Goal: Navigation & Orientation: Find specific page/section

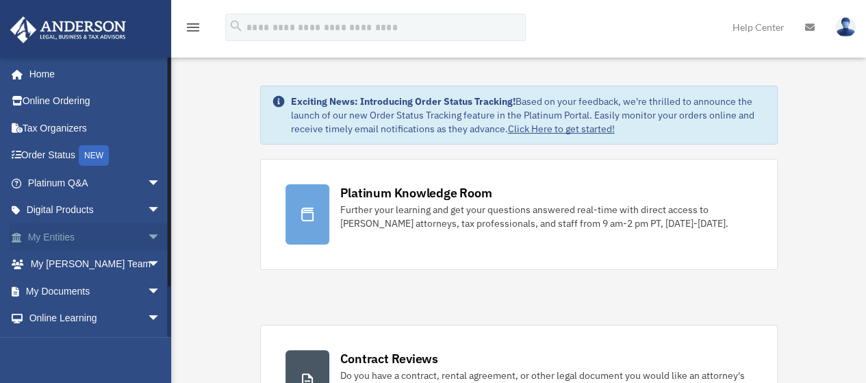
click at [147, 234] on span "arrow_drop_down" at bounding box center [160, 237] width 27 height 28
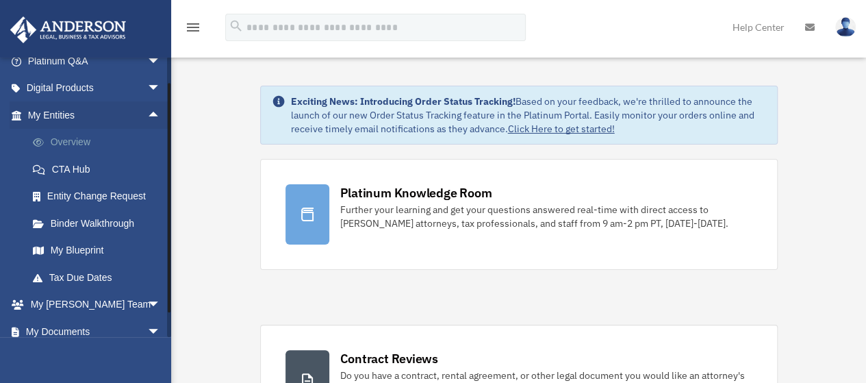
scroll to position [148, 0]
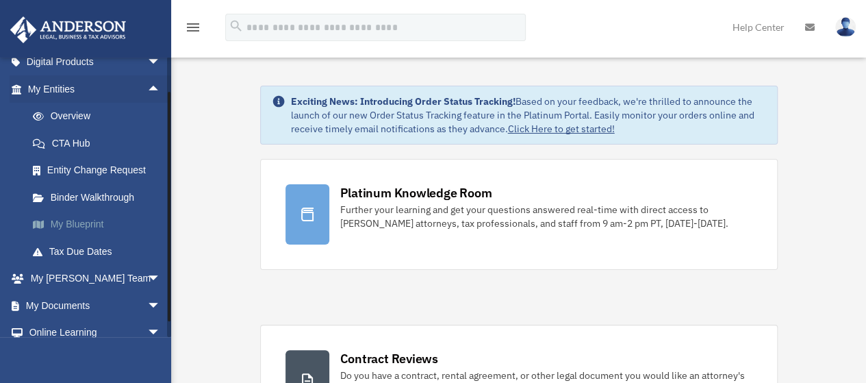
click at [92, 223] on link "My Blueprint" at bounding box center [100, 224] width 162 height 27
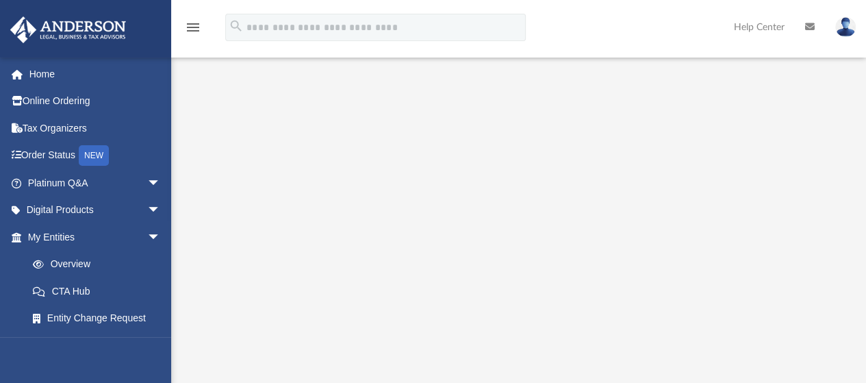
scroll to position [135, 0]
click at [197, 20] on icon "menu" at bounding box center [193, 27] width 16 height 16
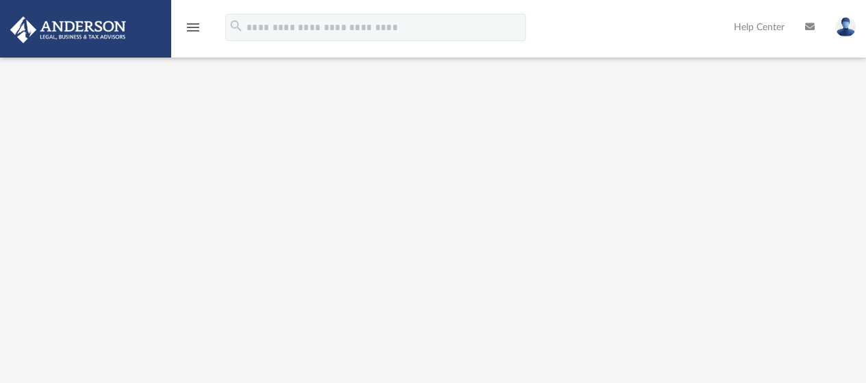
scroll to position [121, 0]
